Goal: Task Accomplishment & Management: Complete application form

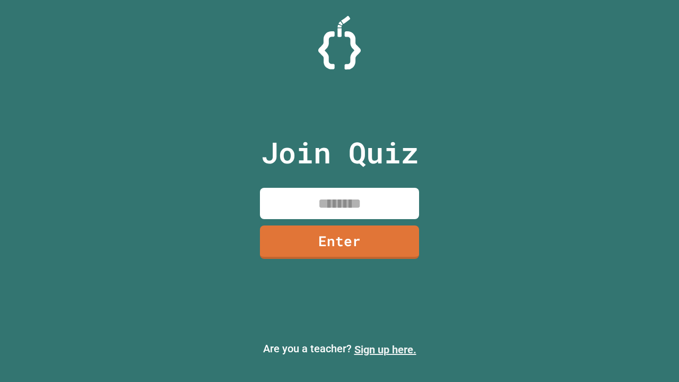
click at [385, 350] on link "Sign up here." at bounding box center [386, 349] width 62 height 13
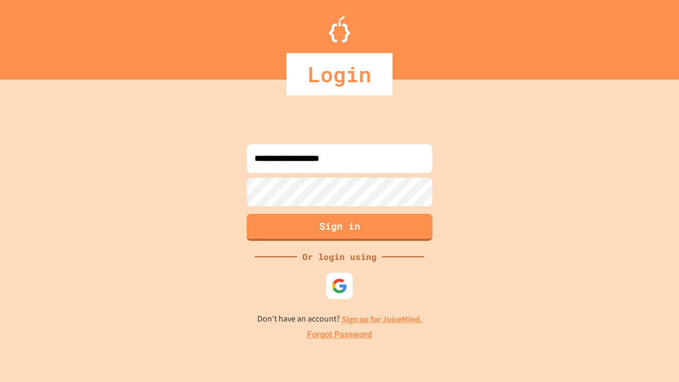
type input "**********"
